Goal: Information Seeking & Learning: Learn about a topic

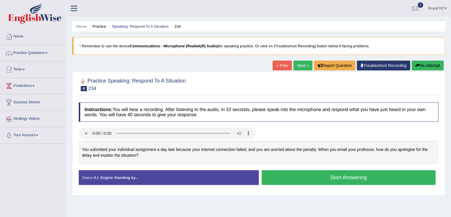
click at [304, 172] on button "Start Answering" at bounding box center [349, 177] width 174 height 15
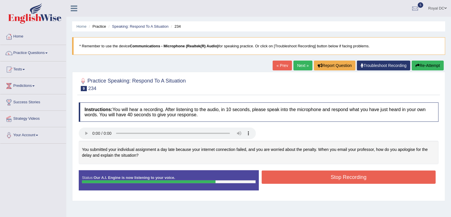
click at [306, 176] on button "Stop Recording" at bounding box center [349, 177] width 174 height 13
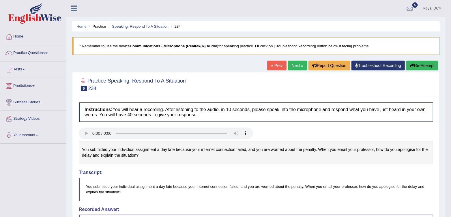
click at [81, 148] on div "You submitted your individual assignment a day late because your internet conne…" at bounding box center [256, 152] width 354 height 23
drag, startPoint x: 81, startPoint y: 148, endPoint x: 128, endPoint y: 152, distance: 46.9
click at [131, 155] on div "You submitted your individual assignment a day late because your internet conne…" at bounding box center [256, 152] width 354 height 23
drag, startPoint x: 85, startPoint y: 185, endPoint x: 117, endPoint y: 188, distance: 32.8
click at [128, 193] on blockquote "You submitted your individual assignment a day late because your internet conne…" at bounding box center [256, 189] width 354 height 23
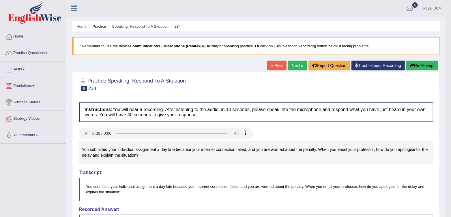
click at [86, 185] on blockquote "You submitted your individual assignment a day late because your internet conne…" at bounding box center [256, 189] width 354 height 23
drag, startPoint x: 86, startPoint y: 185, endPoint x: 131, endPoint y: 193, distance: 45.6
click at [131, 193] on blockquote "You submitted your individual assignment a day late because your internet conne…" at bounding box center [256, 189] width 354 height 23
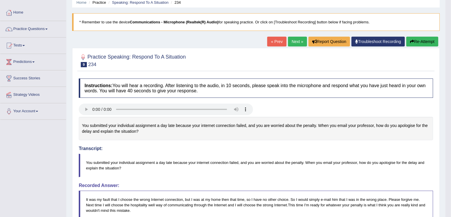
scroll to position [48, 0]
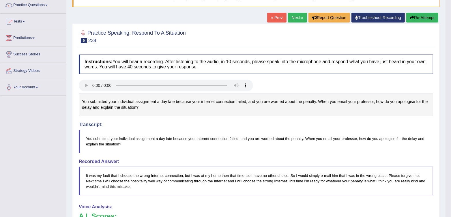
click at [82, 98] on div "You submitted your individual assignment a day late because your internet conne…" at bounding box center [256, 104] width 354 height 23
drag, startPoint x: 82, startPoint y: 98, endPoint x: 152, endPoint y: 116, distance: 72.5
click at [152, 116] on div "You submitted your individual assignment a day late because your internet conne…" at bounding box center [256, 104] width 354 height 23
click at [84, 132] on blockquote "You submitted your individual assignment a day late because your internet conne…" at bounding box center [256, 141] width 354 height 23
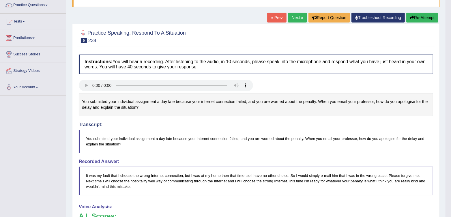
drag, startPoint x: 84, startPoint y: 132, endPoint x: 121, endPoint y: 147, distance: 40.6
click at [121, 147] on blockquote "You submitted your individual assignment a day late because your internet conne…" at bounding box center [256, 141] width 354 height 23
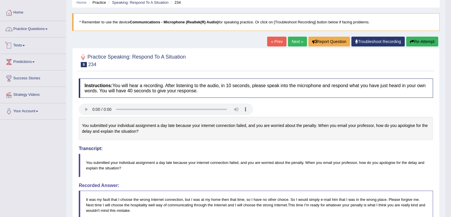
click at [33, 32] on link "Practice Questions" at bounding box center [33, 28] width 66 height 14
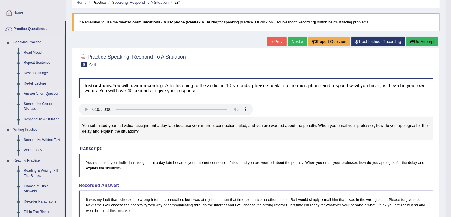
click at [39, 94] on link "Answer Short Question" at bounding box center [43, 94] width 44 height 10
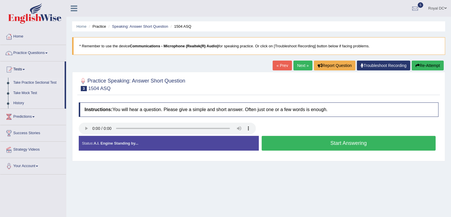
click at [38, 82] on link "Take Practice Sectional Test" at bounding box center [38, 83] width 54 height 10
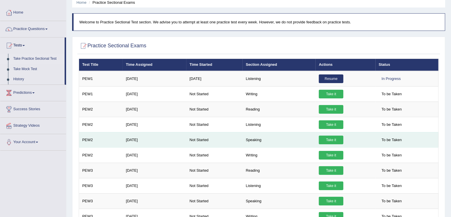
click at [333, 140] on link "Take it" at bounding box center [331, 140] width 25 height 9
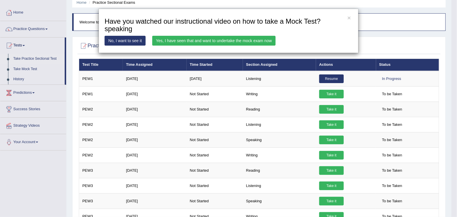
click at [245, 38] on link "Yes, I have seen that and want to undertake the mock exam now" at bounding box center [213, 41] width 123 height 10
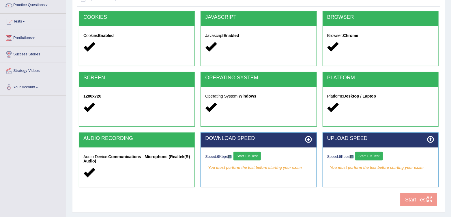
click at [255, 155] on button "Start 10s Test" at bounding box center [246, 156] width 27 height 9
click at [369, 154] on button "Start 10s Test" at bounding box center [368, 156] width 27 height 9
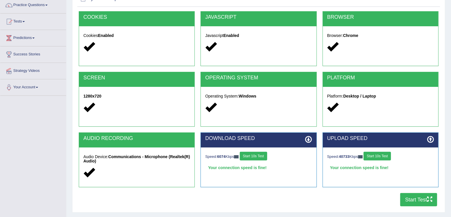
click at [414, 198] on button "Start Test" at bounding box center [418, 199] width 37 height 13
